Goal: Communication & Community: Answer question/provide support

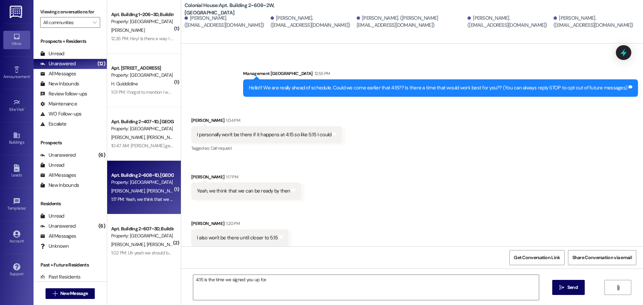
scroll to position [168, 0]
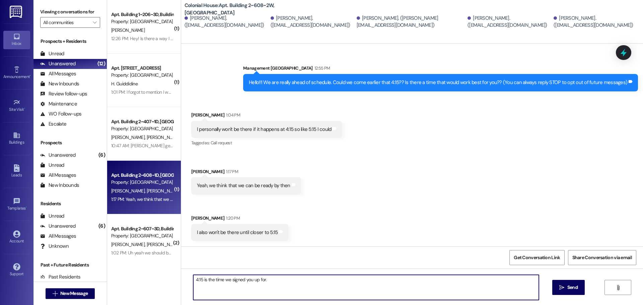
click at [265, 283] on textarea "4:15 is the time we signed you up for." at bounding box center [366, 287] width 346 height 25
type textarea "W"
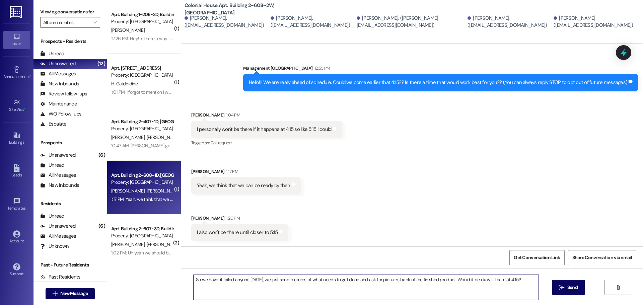
type textarea "So we haven't failed anyone today, we just send pictures of what needs to get d…"
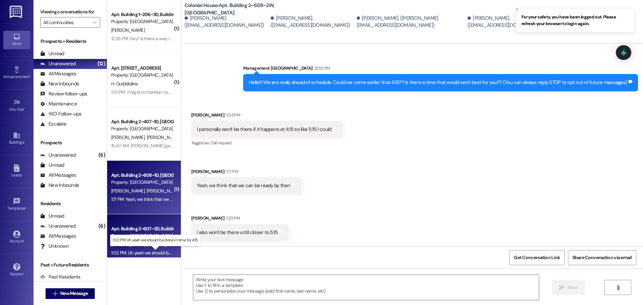
click at [148, 254] on div "1:02 PM: Uh yeah we should be done in time for 4:15 1:02 PM: Uh yeah we should …" at bounding box center [161, 253] width 100 height 6
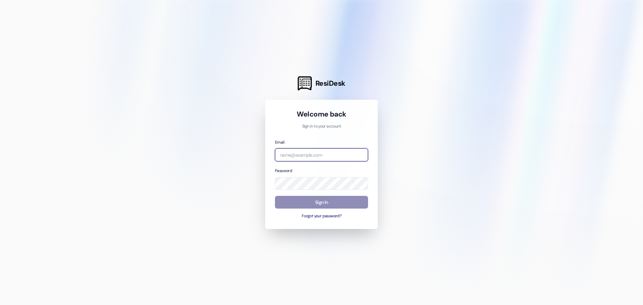
type input "management.colonialhouse@redstoneresidential.com"
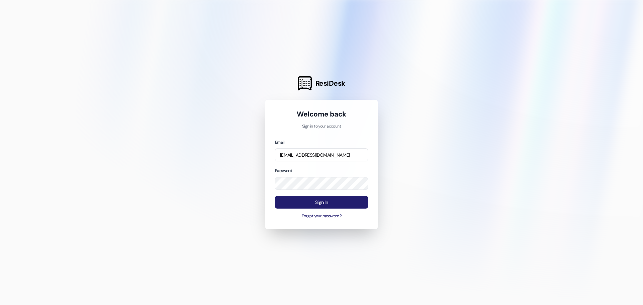
click at [303, 199] on button "Sign In" at bounding box center [321, 202] width 93 height 13
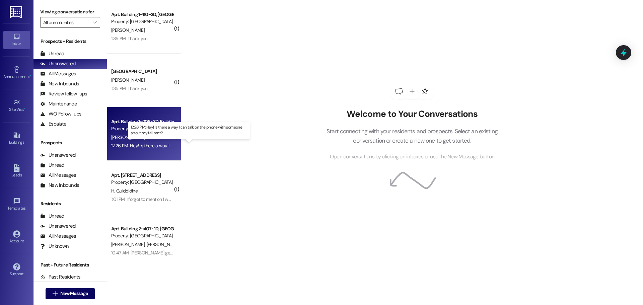
click at [128, 147] on div "12:26 PM: Hey! Is there a way I can talk on the phone with someone about my fal…" at bounding box center [194, 146] width 167 height 6
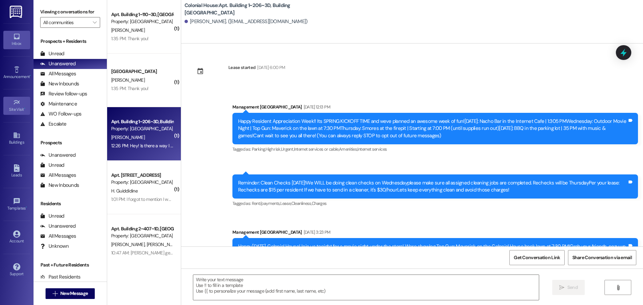
scroll to position [5408, 0]
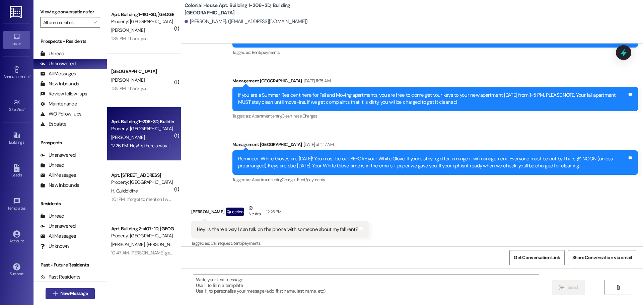
click at [72, 289] on button " New Message" at bounding box center [71, 293] width 50 height 11
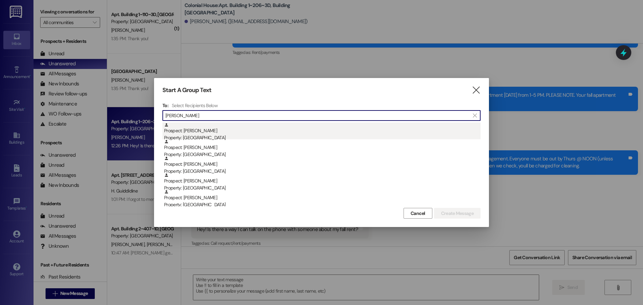
type input "Sadie"
click at [289, 125] on div "Prospect: Sadie Marshall Property: Colonial House" at bounding box center [322, 132] width 317 height 19
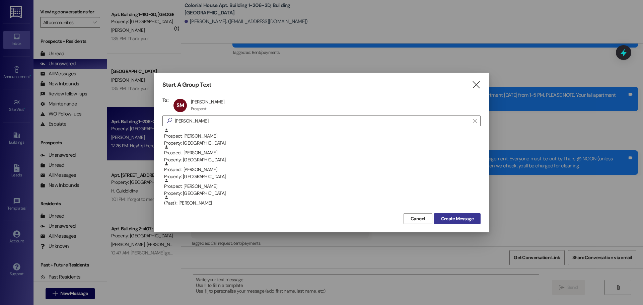
click at [458, 221] on span "Create Message" at bounding box center [457, 218] width 32 height 7
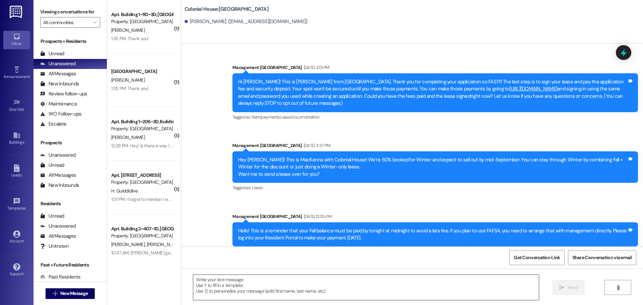
click at [262, 281] on textarea at bounding box center [366, 287] width 346 height 25
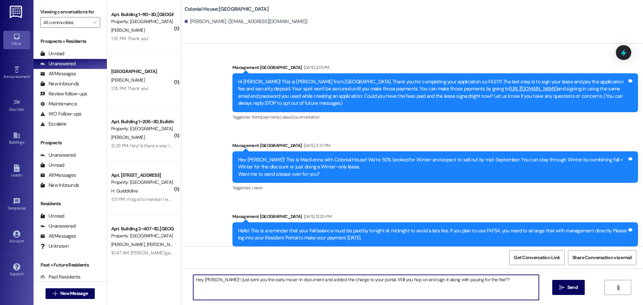
click at [487, 286] on textarea "Hey Sadie! I just sent you the early move-in document and added the charge to y…" at bounding box center [366, 287] width 346 height 25
click at [352, 297] on textarea "Hey Sadie! I just sent you the early move-in document and added the charge to y…" at bounding box center [366, 287] width 346 height 25
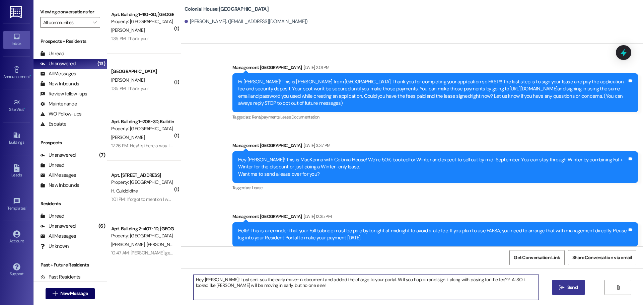
type textarea "Hey Sadie! I just sent you the early move-in document and added the charge to y…"
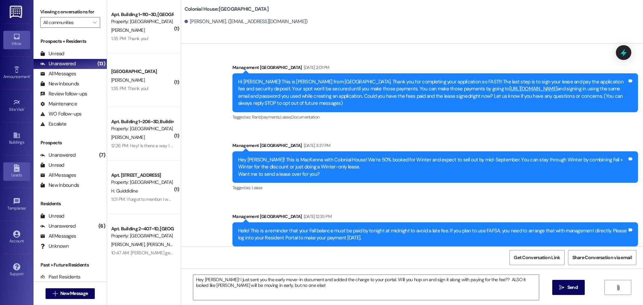
drag, startPoint x: 577, startPoint y: 289, endPoint x: 3, endPoint y: 168, distance: 586.5
click at [576, 289] on span "Send" at bounding box center [572, 287] width 10 height 7
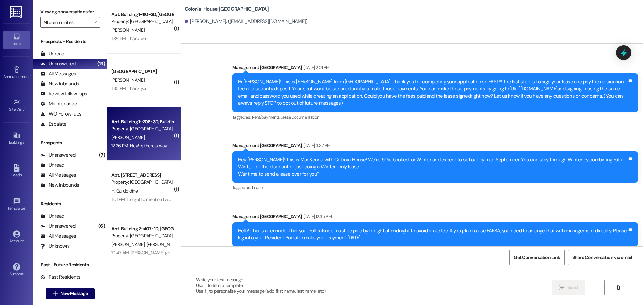
click at [149, 142] on div "12:26 PM: Hey! Is there a way I can talk on the phone with someone about my fal…" at bounding box center [142, 146] width 63 height 8
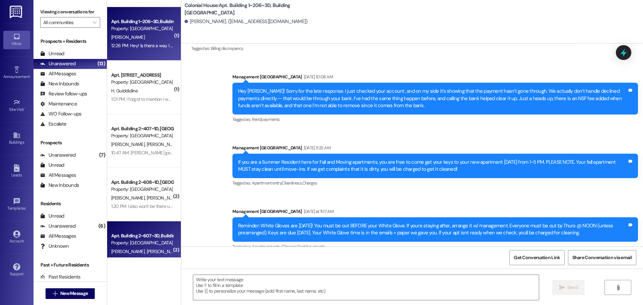
scroll to position [100, 0]
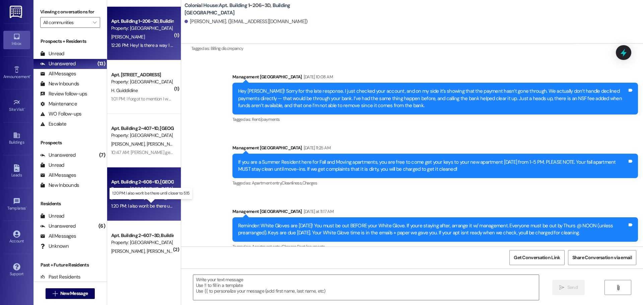
click at [145, 205] on div "1:20 PM: I also won't be there until closer to 5:15 1:20 PM: I also won't be th…" at bounding box center [156, 206] width 90 height 6
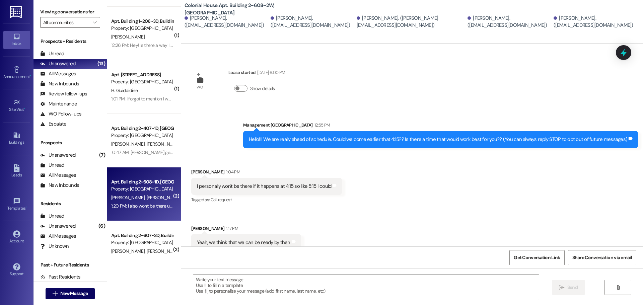
scroll to position [178, 0]
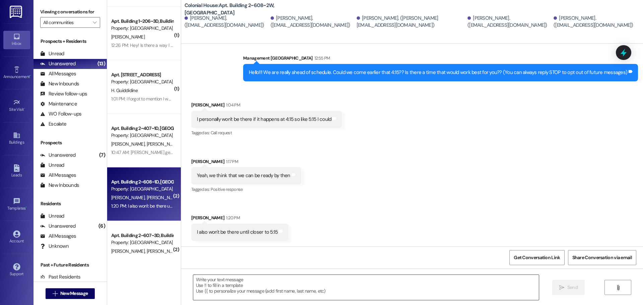
click at [221, 286] on textarea at bounding box center [366, 287] width 346 height 25
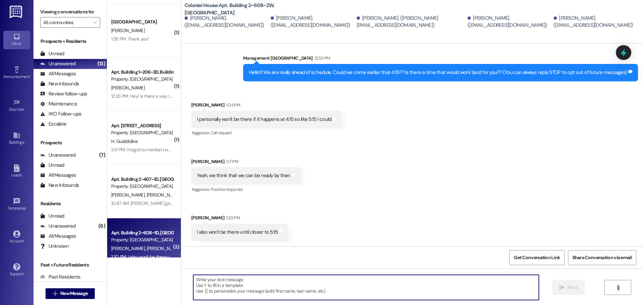
scroll to position [0, 0]
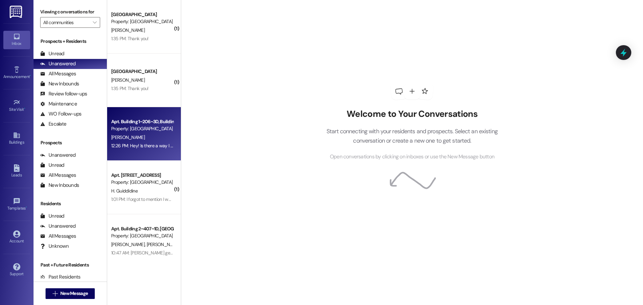
click at [126, 150] on div "12:26 PM: Hey! Is there a way I can talk on the phone with someone about my fal…" at bounding box center [142, 146] width 63 height 8
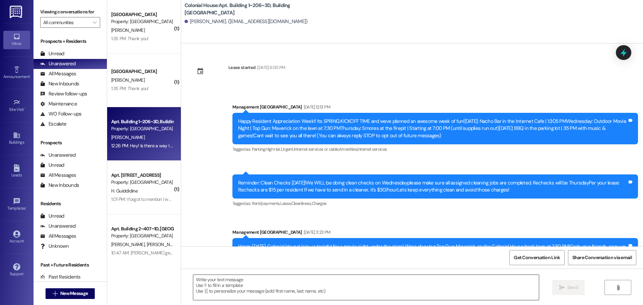
scroll to position [5408, 0]
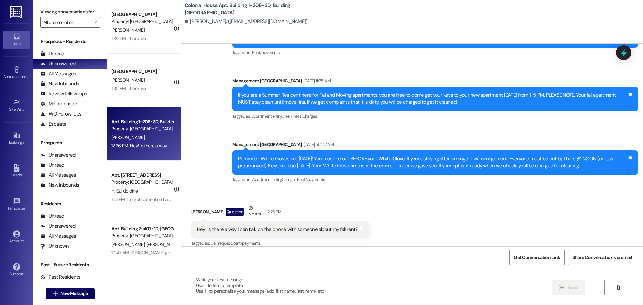
click at [211, 277] on textarea at bounding box center [366, 287] width 346 height 25
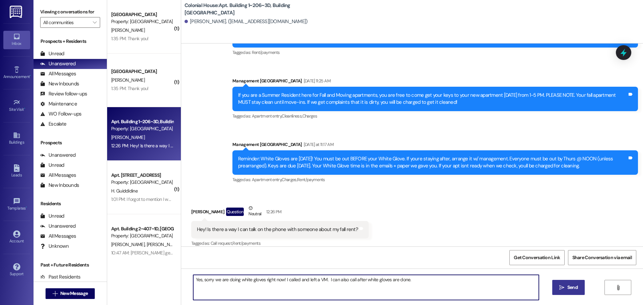
type textarea "Yes, sorry we are doing white gloves right now! I called and left a VM. I can a…"
click at [574, 285] on span "Send" at bounding box center [572, 287] width 10 height 7
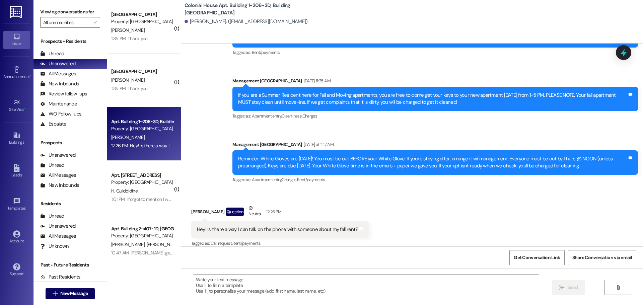
scroll to position [5408, 0]
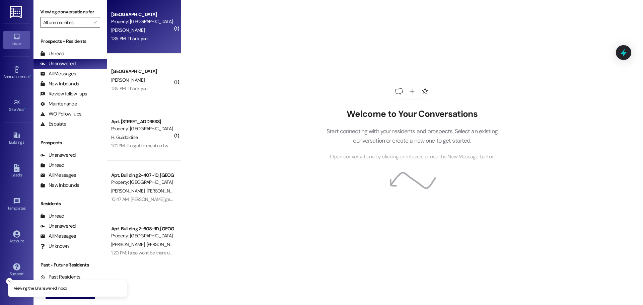
click at [132, 40] on div "1:35 PM: Thank you! 1:35 PM: Thank you!" at bounding box center [130, 39] width 38 height 6
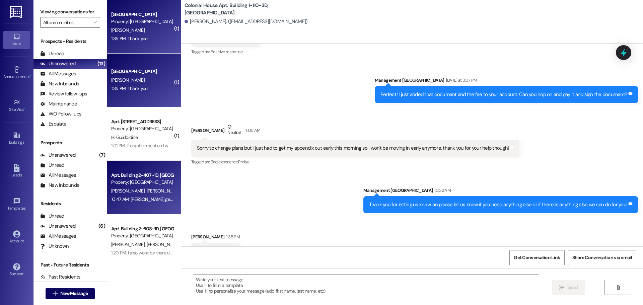
scroll to position [341, 0]
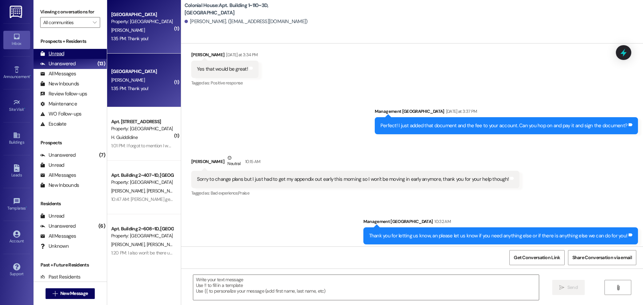
click at [71, 50] on div "Unread (0)" at bounding box center [69, 54] width 73 height 10
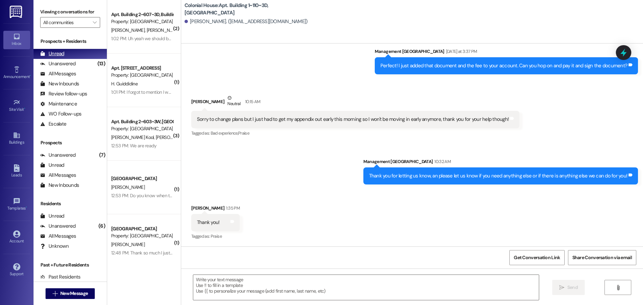
scroll to position [408, 0]
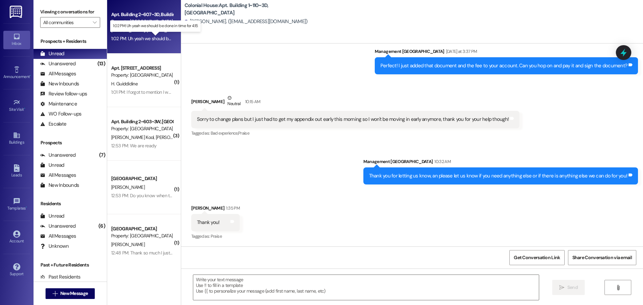
click at [145, 37] on div "1:02 PM: Uh yeah we should be done in time for 4:15 1:02 PM: Uh yeah we should …" at bounding box center [161, 39] width 100 height 6
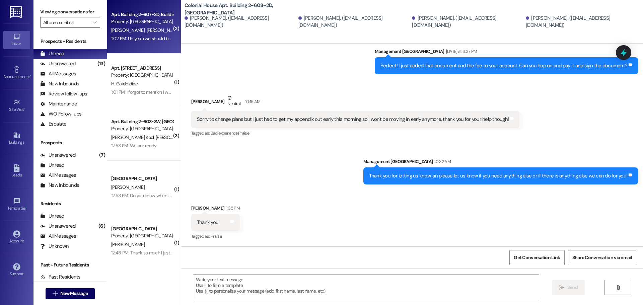
scroll to position [177, 0]
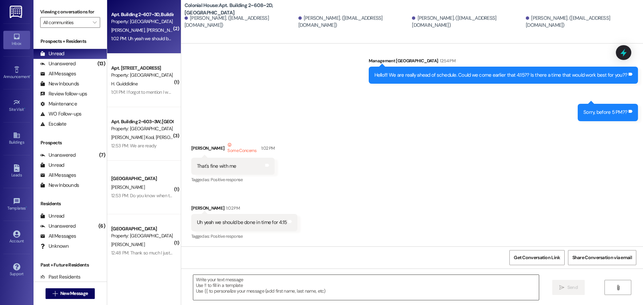
click at [254, 286] on textarea at bounding box center [366, 287] width 346 height 25
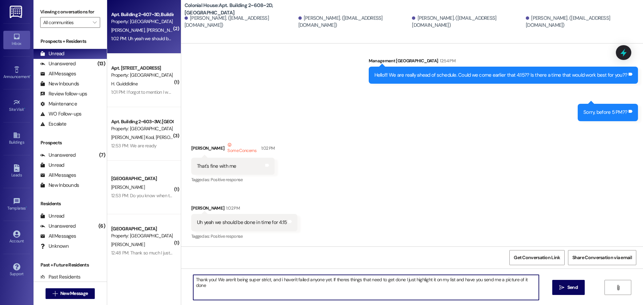
type textarea "Thank you! We aren't being super strict, and i haven't failed anyone yet. If th…"
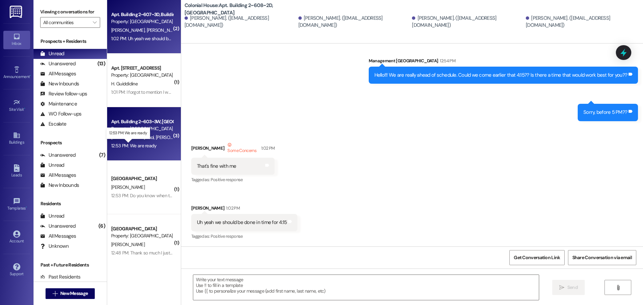
click at [137, 146] on div "12:53 PM: We are ready 12:53 PM: We are ready" at bounding box center [134, 146] width 46 height 6
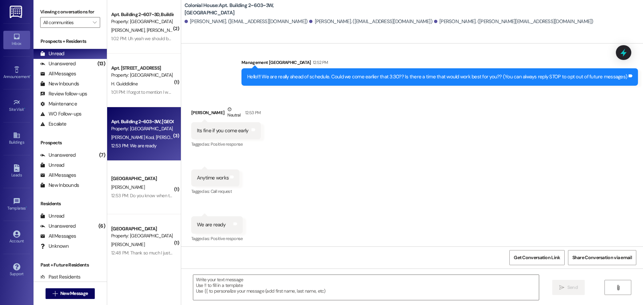
scroll to position [176, 0]
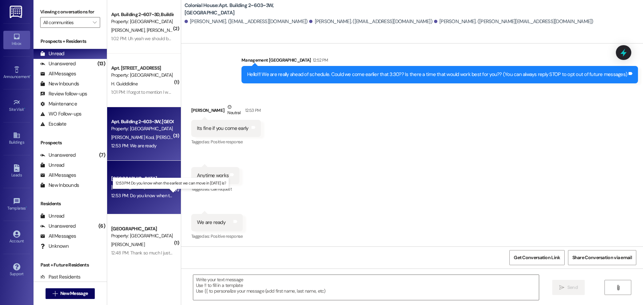
click at [143, 196] on div "12:53 PM: Do you know when the earliest we can move in on Friday is? 12:53 PM: …" at bounding box center [176, 196] width 130 height 6
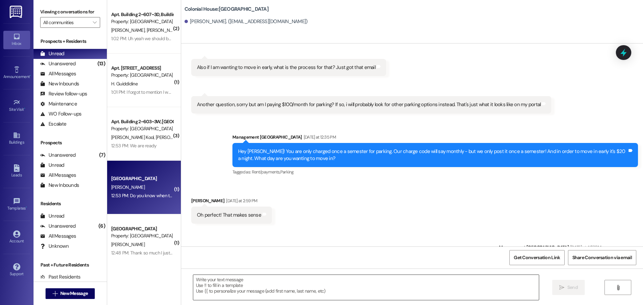
click at [222, 286] on textarea at bounding box center [366, 287] width 346 height 25
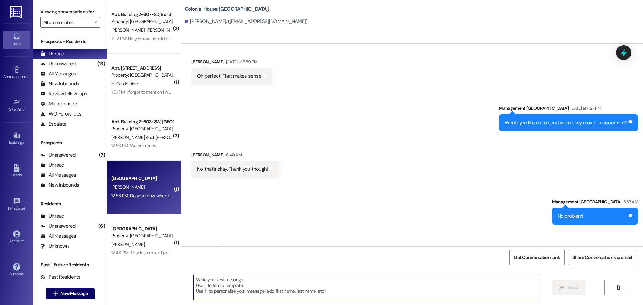
scroll to position [2652, 0]
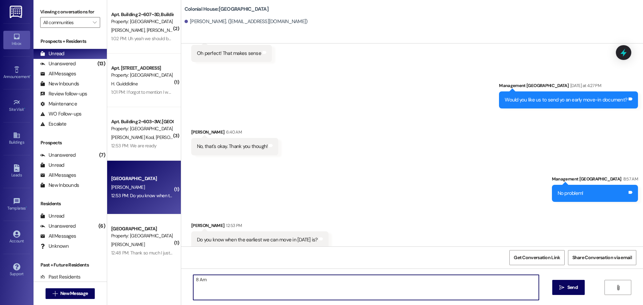
type textarea "8 Am!"
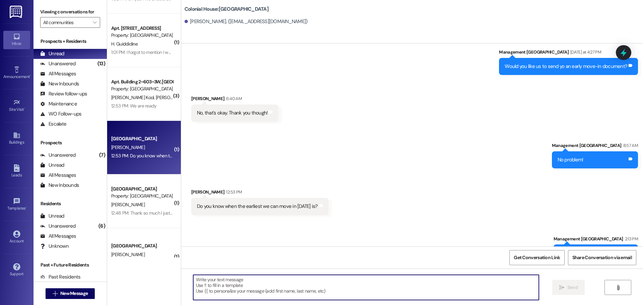
scroll to position [64, 0]
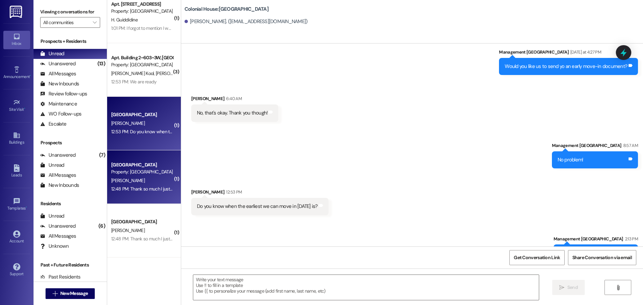
click at [133, 191] on div "12:48 PM: Thank so much I just signed the documents could you please remind me …" at bounding box center [229, 189] width 236 height 6
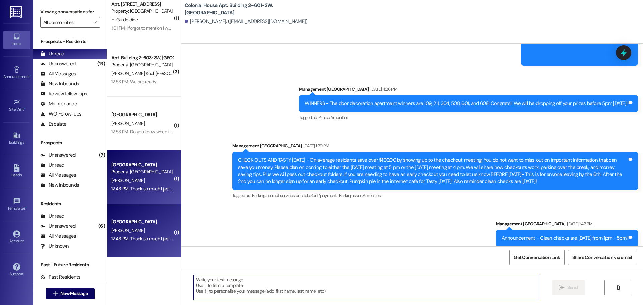
click at [222, 283] on textarea at bounding box center [366, 287] width 346 height 25
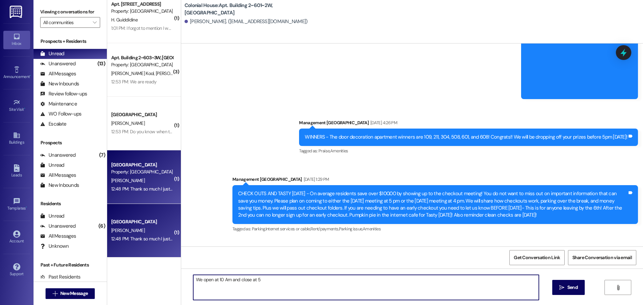
type textarea "We open at 10 Am and close at 5!"
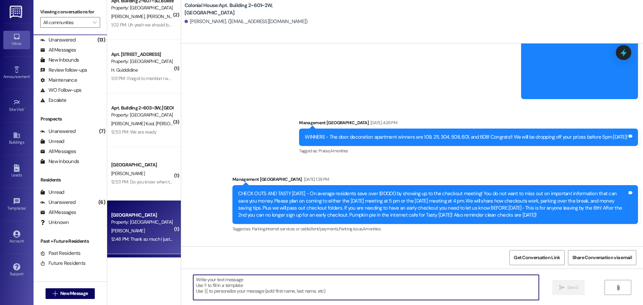
scroll to position [0, 0]
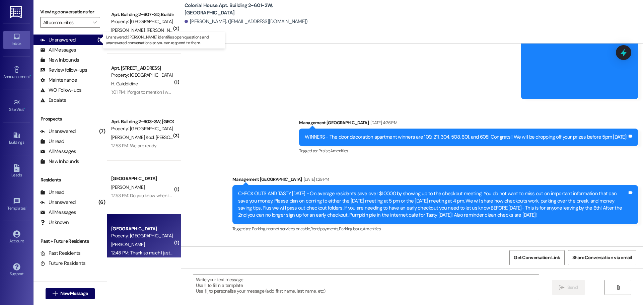
click at [75, 42] on div "Unanswered (13)" at bounding box center [69, 40] width 73 height 10
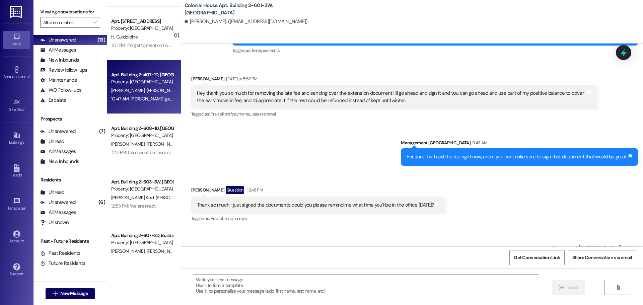
scroll to position [10130, 0]
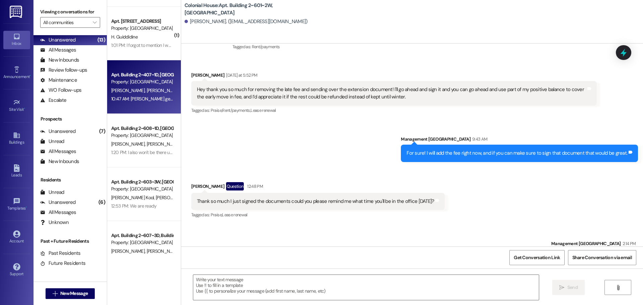
click at [140, 100] on div "10:47 AM: Glenn gets off around 6 10:47 AM: Glenn gets off around 6" at bounding box center [155, 99] width 88 height 6
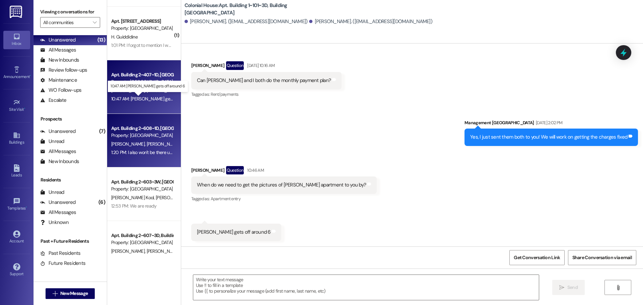
scroll to position [165, 0]
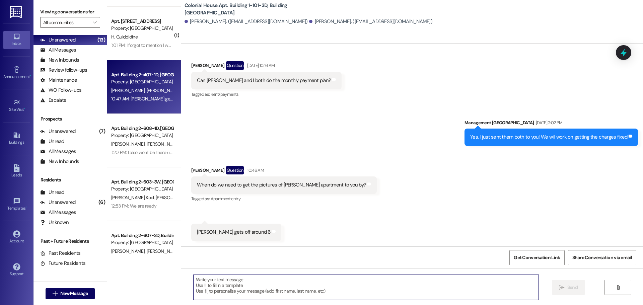
click at [230, 280] on textarea at bounding box center [366, 287] width 346 height 25
type textarea "Later tonight works!"
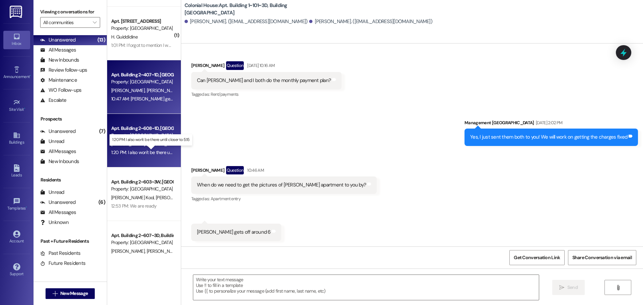
click at [137, 151] on div "1:20 PM: I also won't be there until closer to 5:15 1:20 PM: I also won't be th…" at bounding box center [156, 152] width 90 height 6
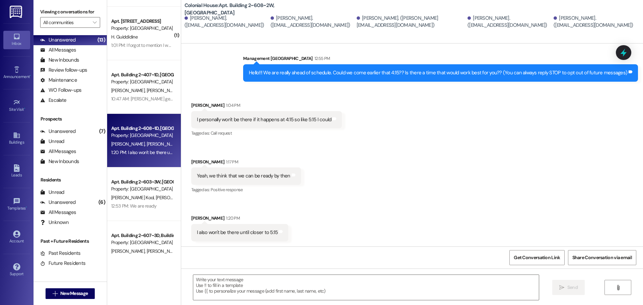
scroll to position [178, 0]
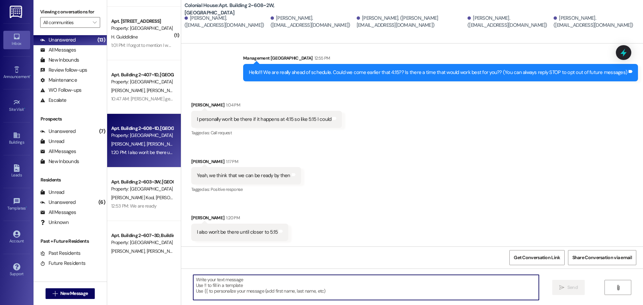
click at [269, 278] on textarea at bounding box center [366, 287] width 346 height 25
type textarea "We aren"
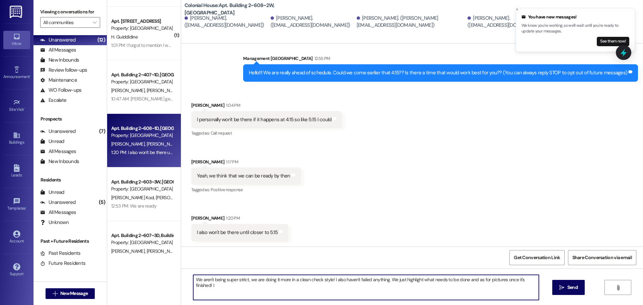
type textarea "We aren't being super strict, we are doing it more in a clean check style! I al…"
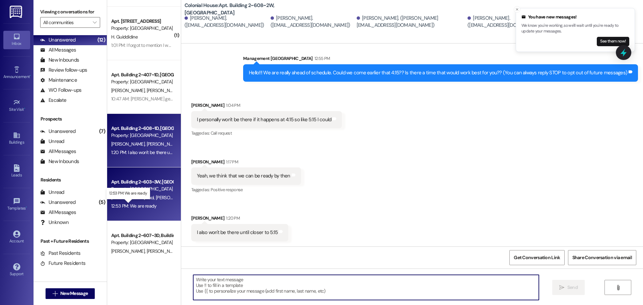
click at [131, 204] on div "12:53 PM: We are ready 12:53 PM: We are ready" at bounding box center [134, 206] width 46 height 6
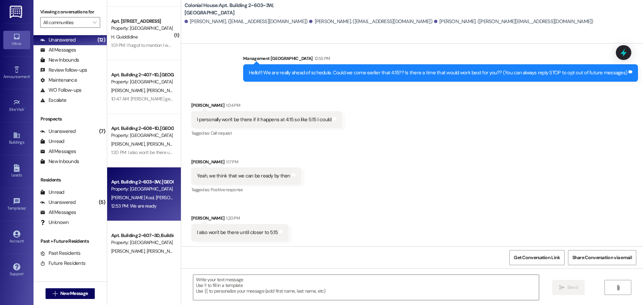
scroll to position [176, 0]
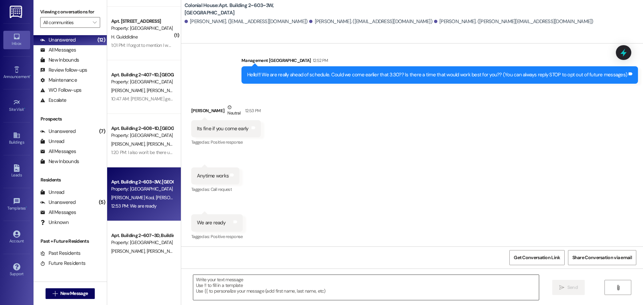
drag, startPoint x: 216, startPoint y: 285, endPoint x: 211, endPoint y: 283, distance: 5.4
click at [216, 284] on textarea at bounding box center [366, 287] width 346 height 25
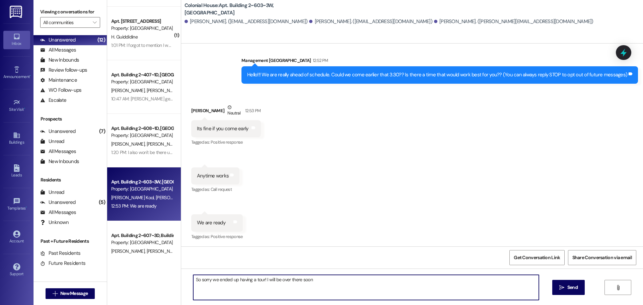
type textarea "So sorry we ended up having a tour! I will be over there soon!"
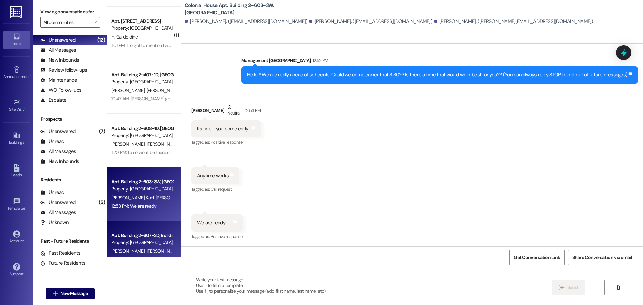
click at [148, 247] on div "B. Petrucka A. Shellman S. Coggins M. Sanchez" at bounding box center [142, 251] width 63 height 8
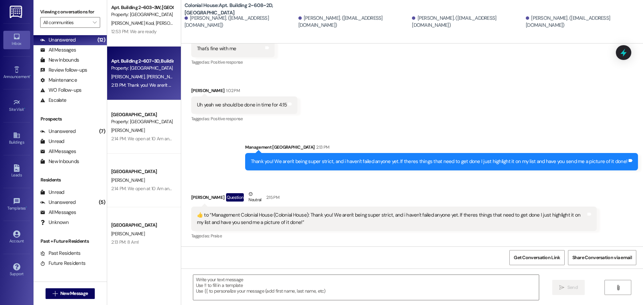
scroll to position [278, 0]
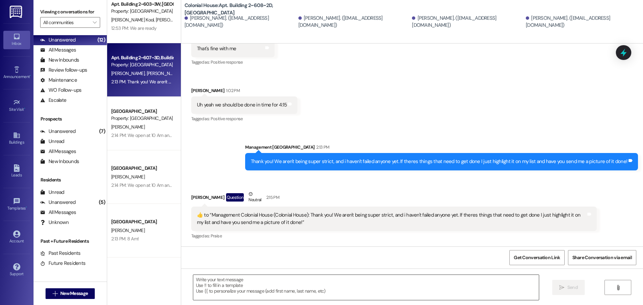
drag, startPoint x: 268, startPoint y: 289, endPoint x: 255, endPoint y: 285, distance: 14.1
click at [260, 288] on textarea at bounding box center [366, 287] width 346 height 25
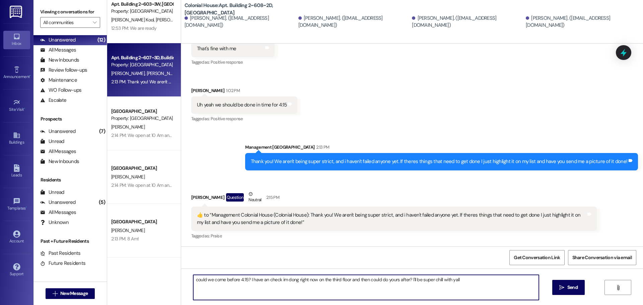
type textarea "could we come before 4:15? I have an check im dong right now on the third floor…"
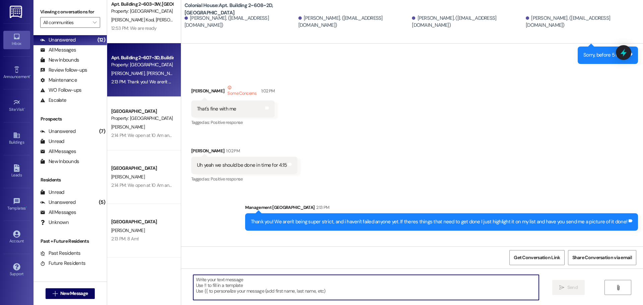
scroll to position [223, 0]
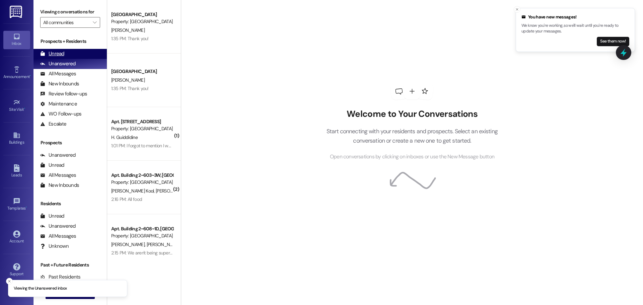
click at [69, 52] on div "Unread (0)" at bounding box center [69, 54] width 73 height 10
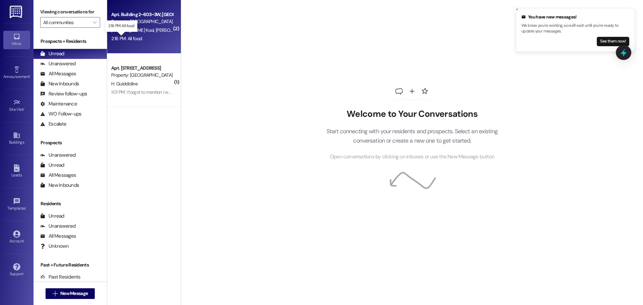
click at [133, 38] on div "2:16 PM: All food 2:16 PM: All food" at bounding box center [126, 39] width 31 height 6
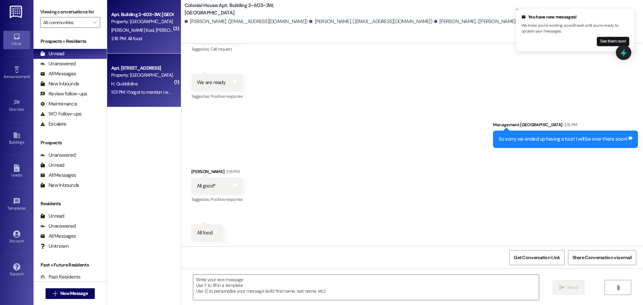
scroll to position [316, 0]
click at [154, 90] on div "1:01 PM: I forgot to mention I was in a hurry [DATE], but there was crack in th…" at bounding box center [408, 92] width 595 height 6
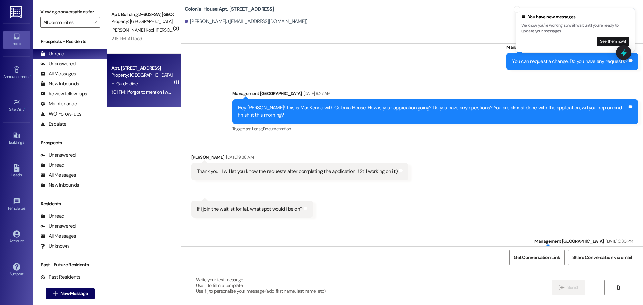
scroll to position [6125, 0]
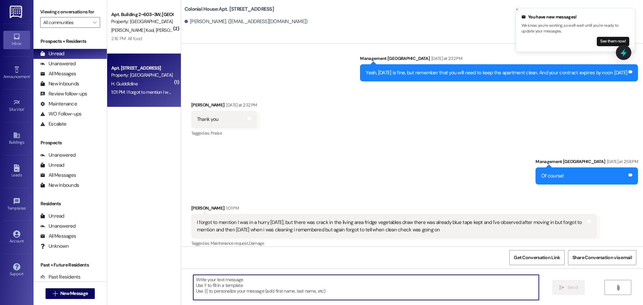
click at [265, 284] on textarea at bounding box center [366, 287] width 346 height 25
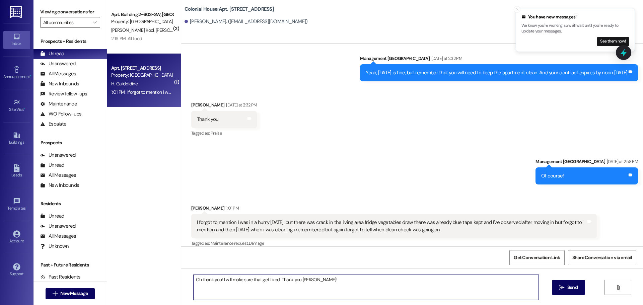
type textarea "Oh thank you! I will make sure that get fixed. Thank you [PERSON_NAME]!!"
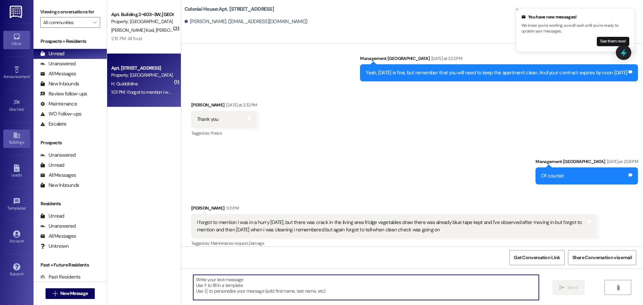
scroll to position [6125, 0]
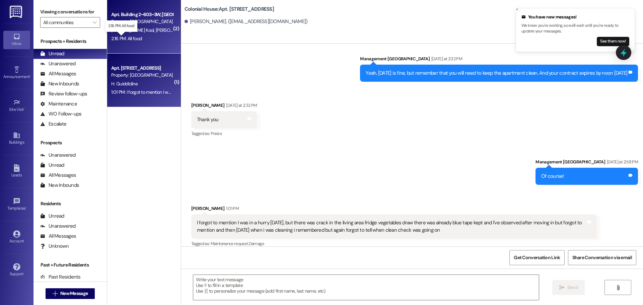
click at [129, 39] on div "2:16 PM: All food 2:16 PM: All food" at bounding box center [126, 39] width 31 height 6
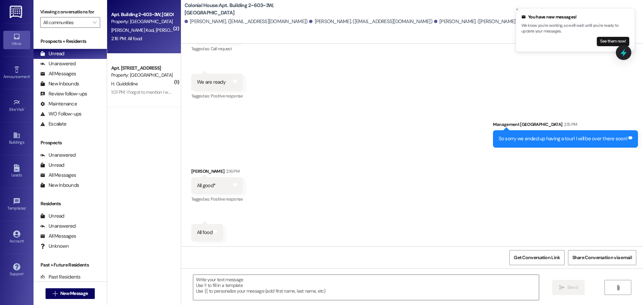
scroll to position [317, 0]
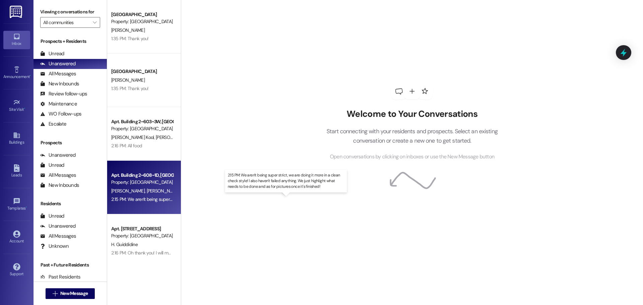
click at [154, 199] on div "2:15 PM: We aren't being super strict, we are doing it more in a clean check st…" at bounding box center [292, 199] width 363 height 6
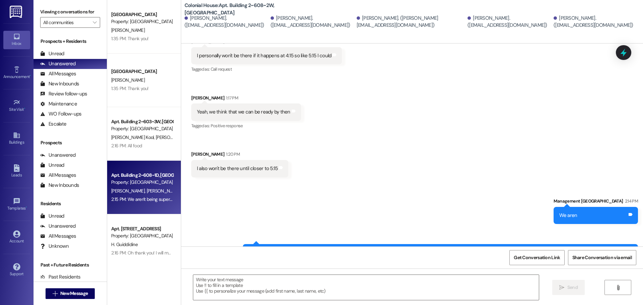
scroll to position [262, 0]
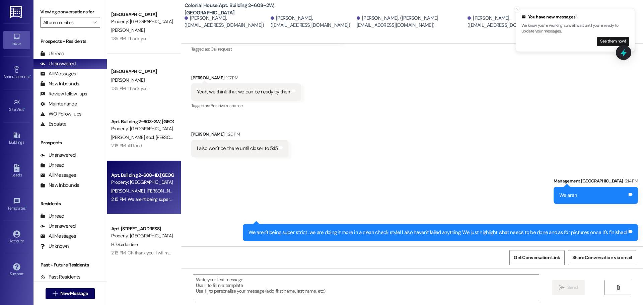
click at [284, 284] on textarea at bounding box center [366, 287] width 346 height 25
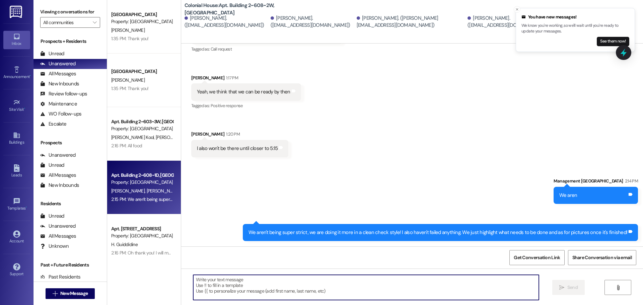
click at [242, 280] on textarea at bounding box center [366, 287] width 346 height 25
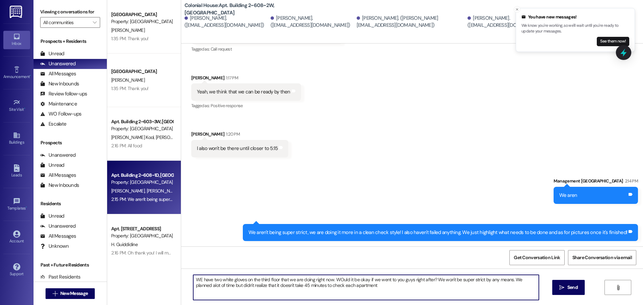
type textarea "WE have two white gloves on the third floor that we are doing right now. WOuld …"
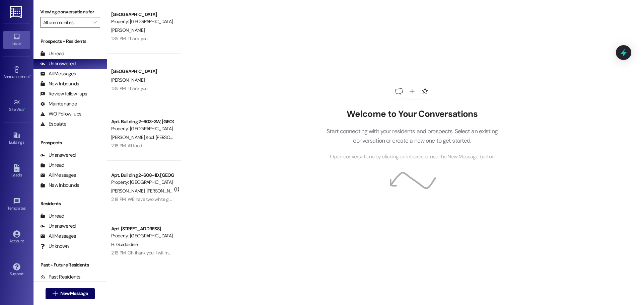
click at [63, 47] on div "Prospects + Residents Unread (0) Unread: Any message you haven't read yet will …" at bounding box center [69, 83] width 73 height 91
click at [63, 48] on div "Prospects + Residents Unread (0) Unread: Any message you haven't read yet will …" at bounding box center [69, 83] width 73 height 91
click at [63, 51] on div "Unread" at bounding box center [52, 53] width 24 height 7
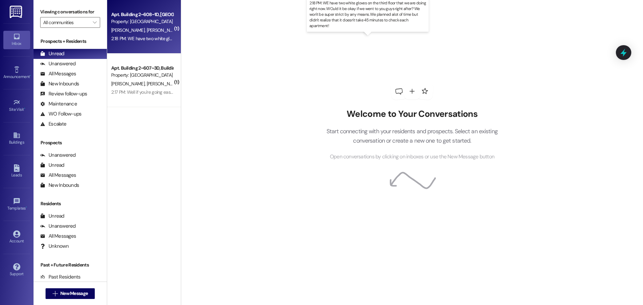
click at [125, 39] on div "2:18 PM: WE have two white gloves on the third floor that we are doing right no…" at bounding box center [374, 39] width 527 height 6
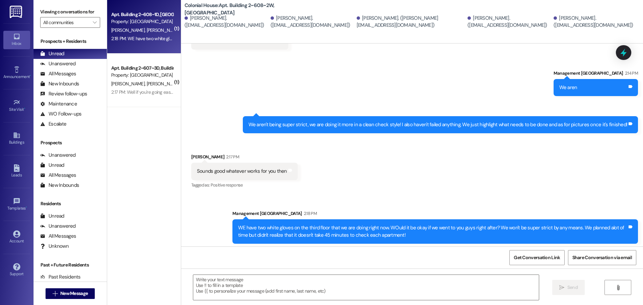
scroll to position [372, 0]
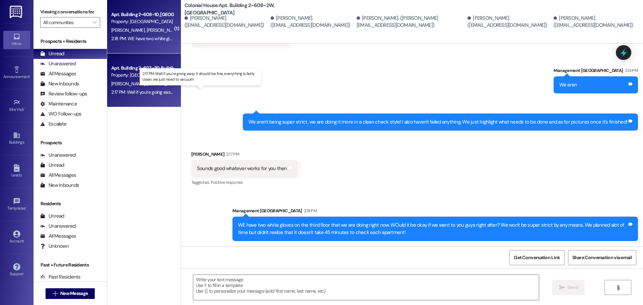
click at [136, 91] on div "2:17 PM: Well if you're going easy it should be fine, everything is fairly clea…" at bounding box center [206, 92] width 191 height 6
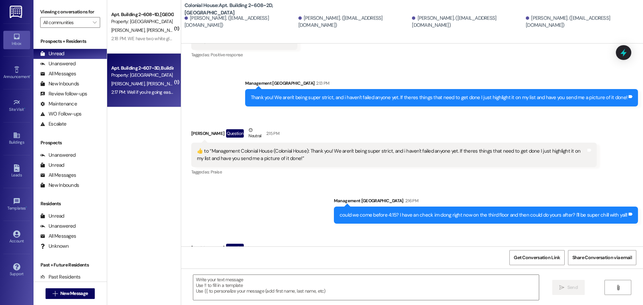
scroll to position [399, 0]
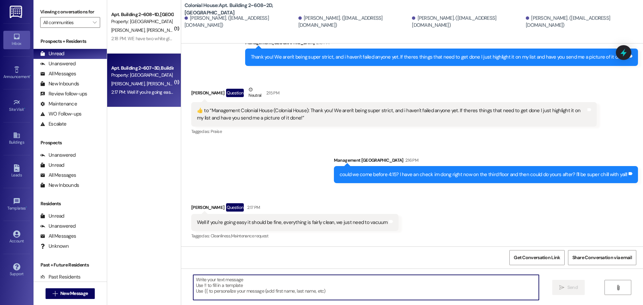
click at [238, 285] on textarea at bounding box center [366, 287] width 346 height 25
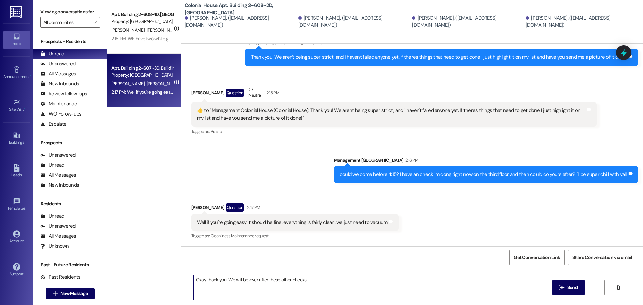
type textarea "Okay thank you! We will be over after these other checks!"
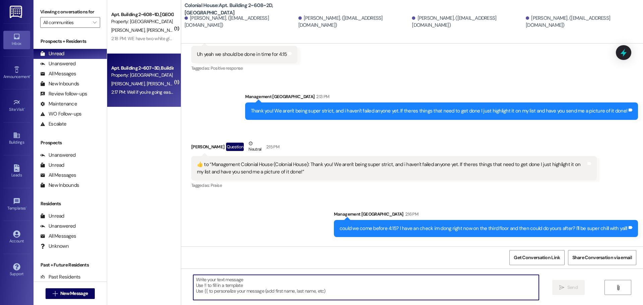
scroll to position [340, 0]
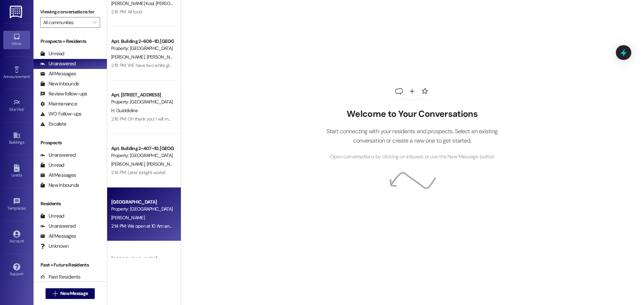
scroll to position [167, 0]
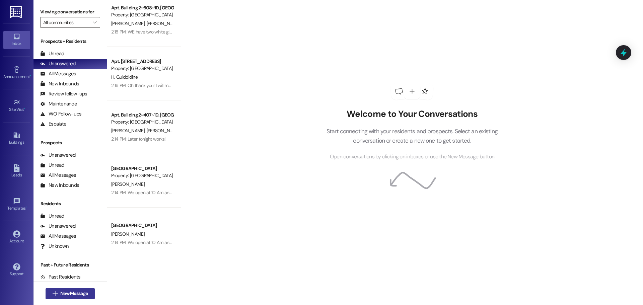
click at [73, 293] on span "New Message" at bounding box center [73, 293] width 27 height 7
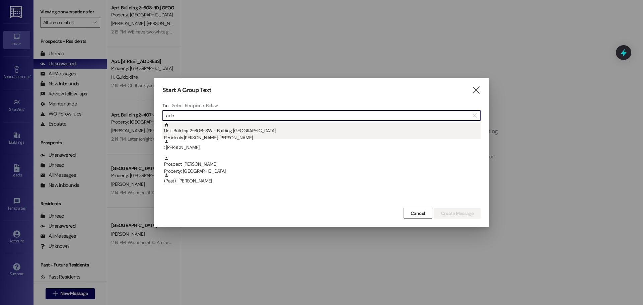
type input "jade"
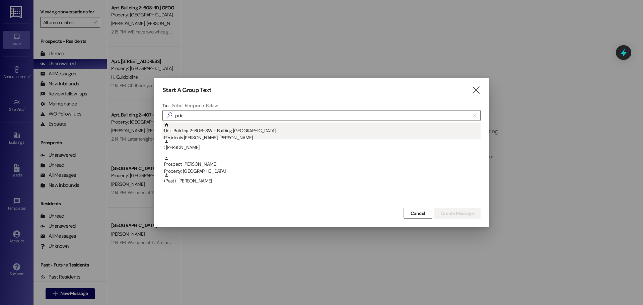
click at [299, 130] on div "Unit: Building 2~606~3W - Building 2 Colonial House Residents: [PERSON_NAME], […" at bounding box center [322, 132] width 317 height 19
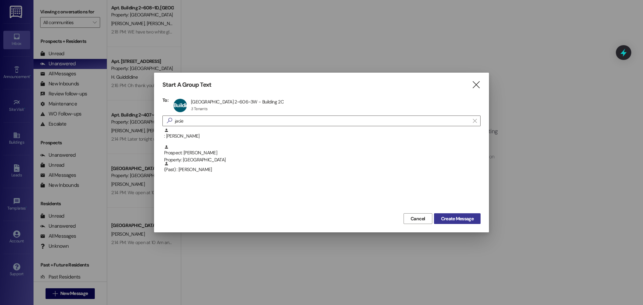
click at [441, 222] on span "Create Message" at bounding box center [457, 218] width 32 height 7
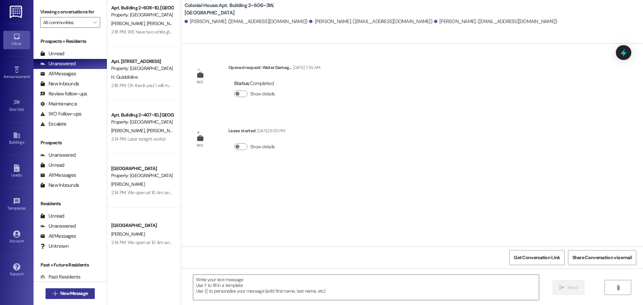
click at [64, 297] on button " New Message" at bounding box center [71, 293] width 50 height 11
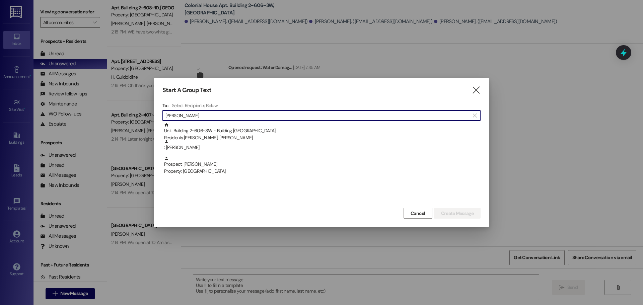
click at [297, 111] on input "[PERSON_NAME]" at bounding box center [317, 115] width 304 height 9
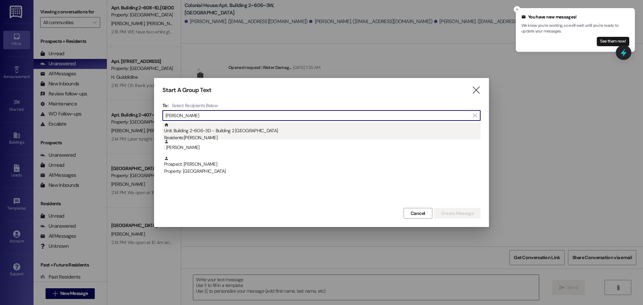
click at [266, 126] on div "Unit: Building 2~606~3D - Building 2 Colonial House Residents: [PERSON_NAME]" at bounding box center [322, 132] width 317 height 19
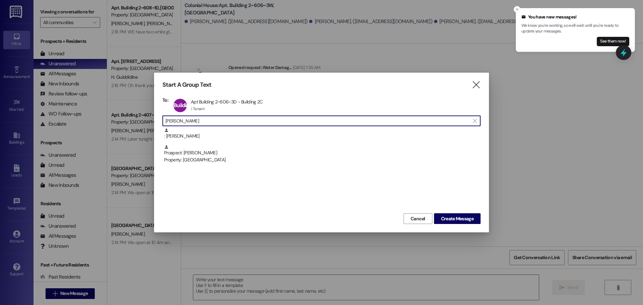
click at [266, 121] on input "[PERSON_NAME]" at bounding box center [317, 120] width 304 height 9
click at [263, 118] on input "[PERSON_NAME]" at bounding box center [317, 120] width 304 height 9
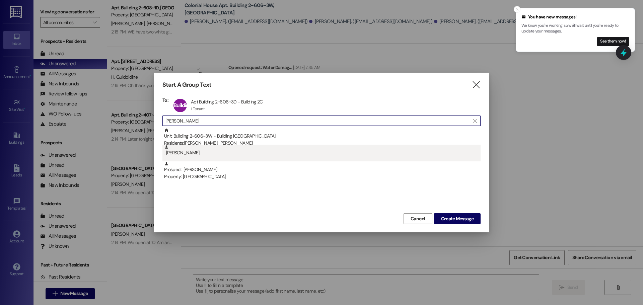
click at [216, 159] on div ": [PERSON_NAME]" at bounding box center [321, 153] width 318 height 17
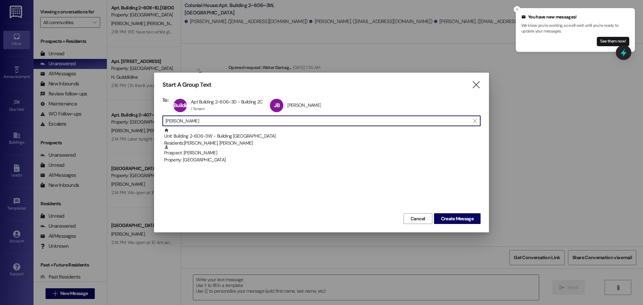
click at [269, 122] on input "[PERSON_NAME]" at bounding box center [317, 120] width 304 height 9
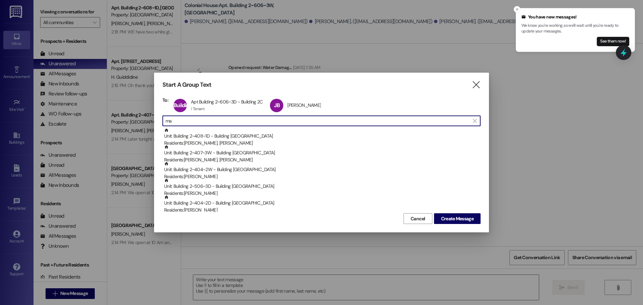
type input "m"
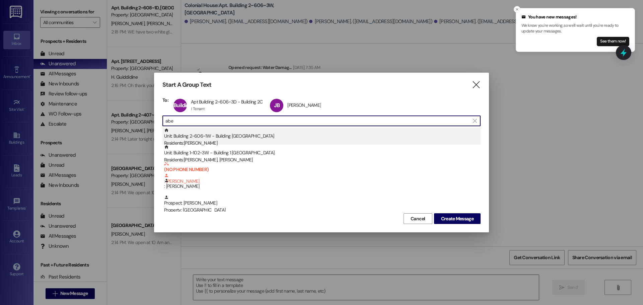
type input "abe"
click at [258, 142] on div "Residents: [PERSON_NAME]" at bounding box center [322, 143] width 317 height 7
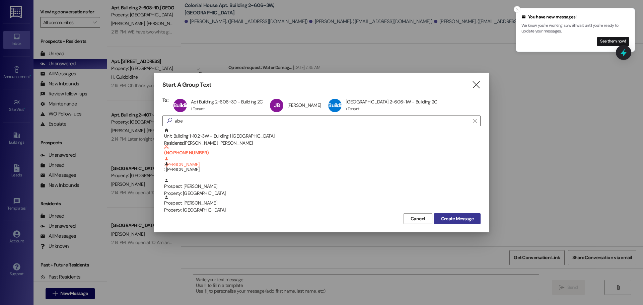
click at [466, 214] on button "Create Message" at bounding box center [457, 218] width 47 height 11
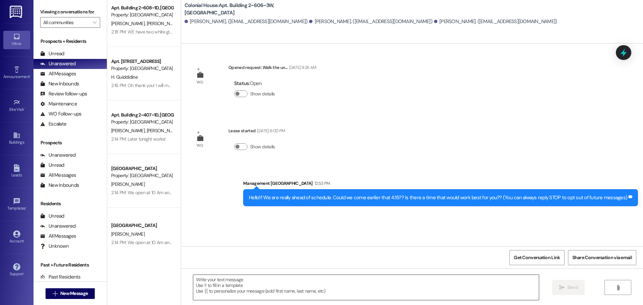
click at [262, 287] on textarea at bounding box center [366, 287] width 346 height 25
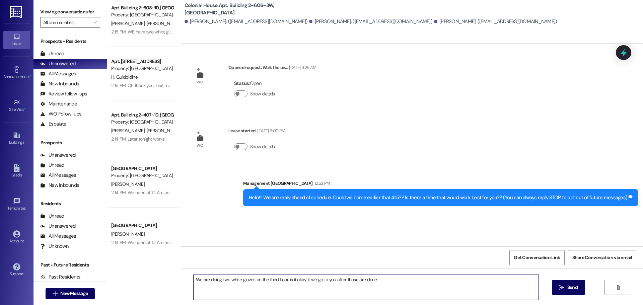
type textarea "We are doing two white gloves on the third floor. is it okay if we go to you af…"
